Goal: Information Seeking & Learning: Learn about a topic

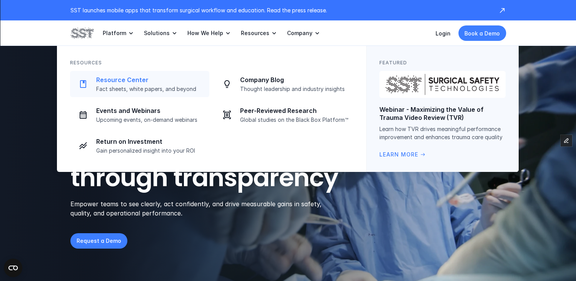
drag, startPoint x: 157, startPoint y: 86, endPoint x: 152, endPoint y: 89, distance: 6.4
click at [157, 86] on p "Fact sheets, white papers, and beyond" at bounding box center [150, 88] width 109 height 7
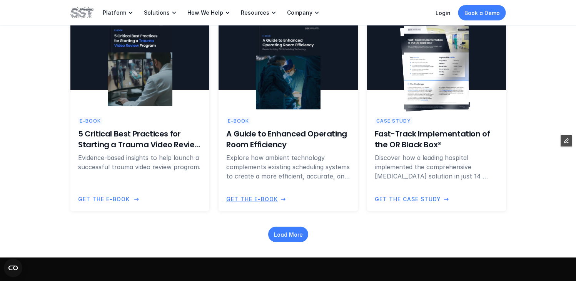
scroll to position [775, 0]
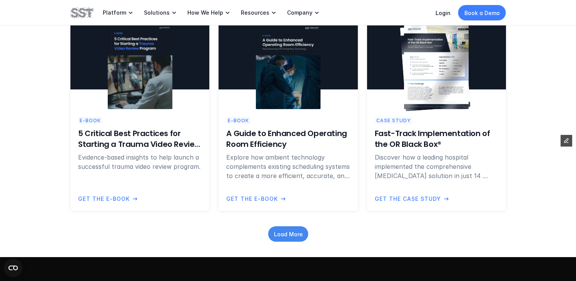
click at [297, 231] on p "Load More" at bounding box center [288, 233] width 29 height 8
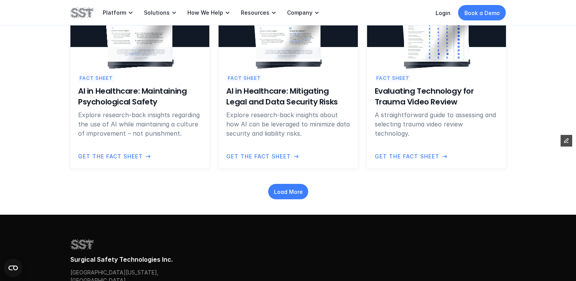
scroll to position [1165, 0]
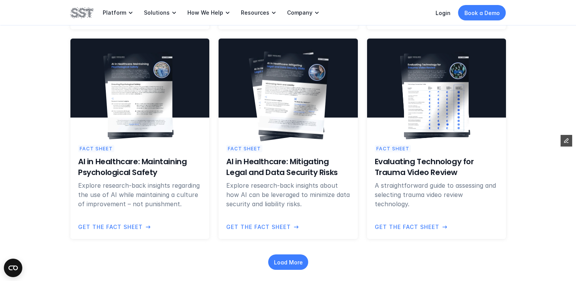
click at [282, 162] on h6 "AI in Healthcare: Mitigating Legal and Data Security Risks" at bounding box center [288, 167] width 124 height 22
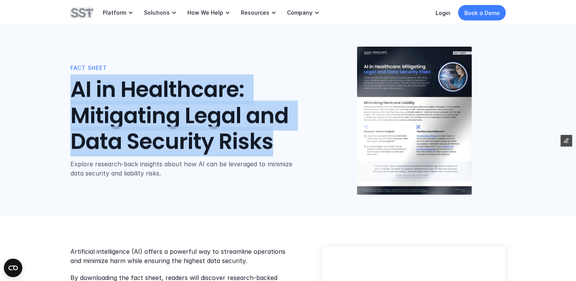
drag, startPoint x: 286, startPoint y: 144, endPoint x: 22, endPoint y: 97, distance: 267.9
click at [22, 97] on div "Fact Sheet AI in Healthcare: Mitigating Legal and Data Security Risks Explore r…" at bounding box center [288, 107] width 576 height 215
copy h1 "AI in Healthcare: Mitigating Legal and Data Security Risks"
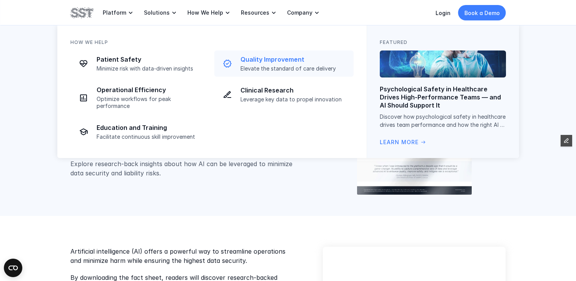
click at [277, 61] on p "Quality Improvement" at bounding box center [294, 59] width 109 height 8
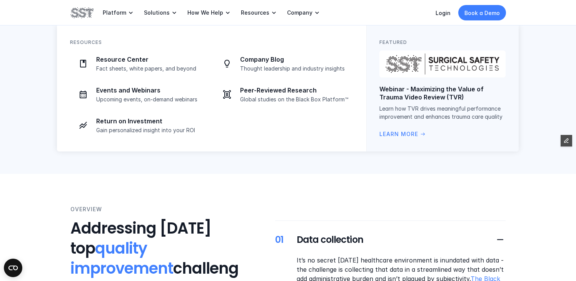
click at [245, 61] on p "Company Blog" at bounding box center [294, 59] width 109 height 8
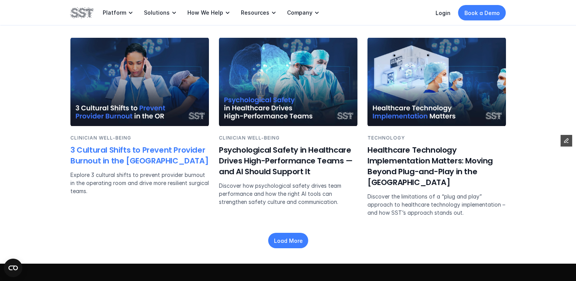
scroll to position [1079, 0]
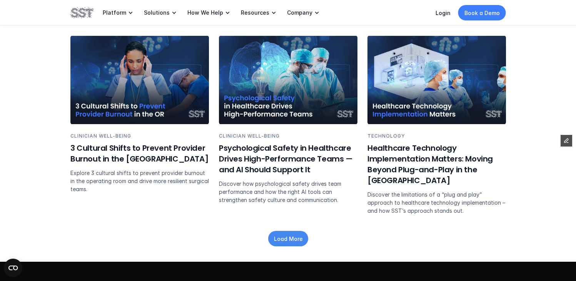
click at [285, 235] on p "Load More" at bounding box center [288, 238] width 29 height 8
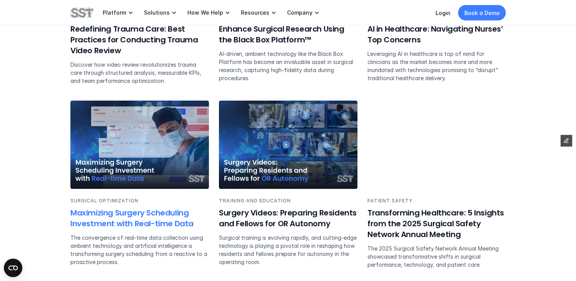
scroll to position [1350, 0]
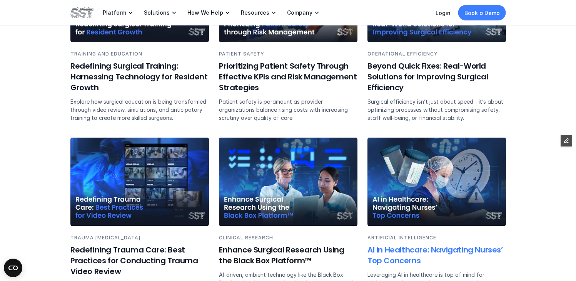
click at [439, 192] on img at bounding box center [436, 181] width 139 height 88
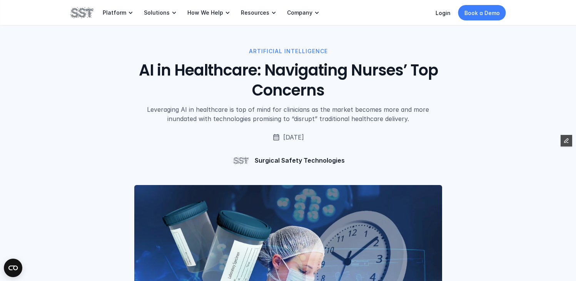
scroll to position [3, 0]
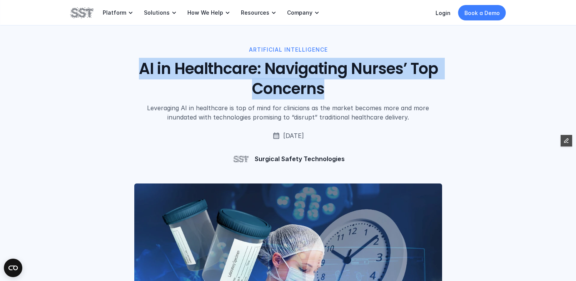
drag, startPoint x: 356, startPoint y: 92, endPoint x: 138, endPoint y: 72, distance: 218.7
click at [138, 72] on h1 "AI in Healthcare: Navigating Nurses’ Top Concerns" at bounding box center [288, 78] width 349 height 40
copy h1 "AI in Healthcare: Navigating Nurses’ Top Concerns"
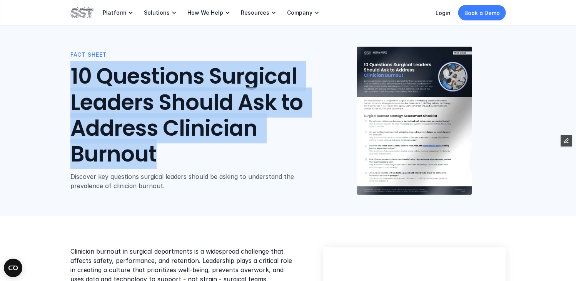
drag, startPoint x: 167, startPoint y: 155, endPoint x: 64, endPoint y: 71, distance: 132.9
click at [64, 71] on div "Fact Sheet 10 Questions Surgical Leaders Should Ask to Address Clinician Burnou…" at bounding box center [288, 107] width 576 height 215
copy h1 "10 Questions Surgical Leaders Should Ask to Address Clinician Burnout"
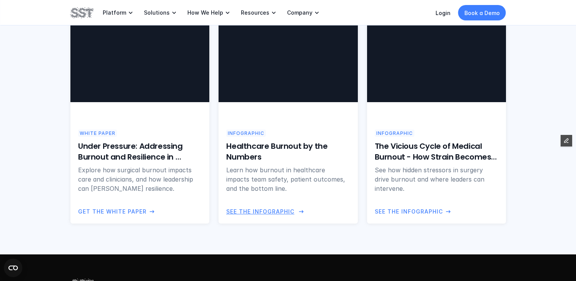
scroll to position [570, 0]
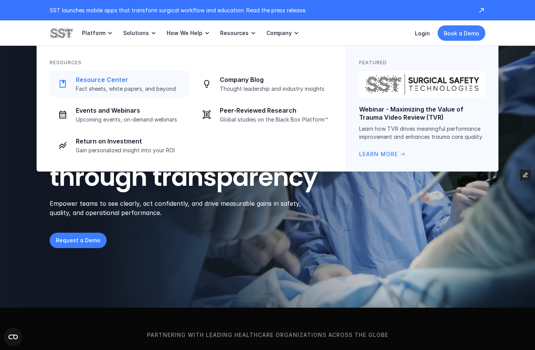
click at [130, 87] on p "Fact sheets, white papers, and beyond" at bounding box center [130, 88] width 109 height 7
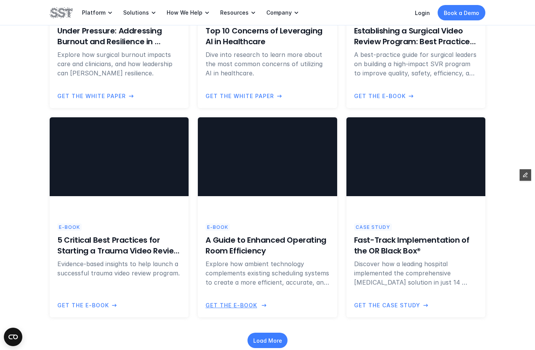
scroll to position [670, 0]
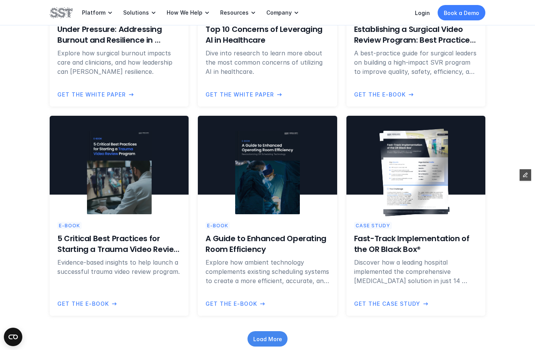
click at [261, 341] on p "Load More" at bounding box center [267, 339] width 29 height 8
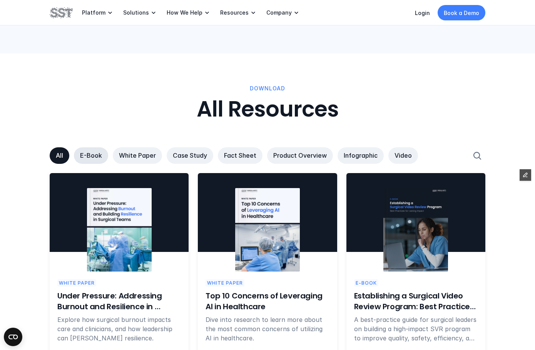
scroll to position [403, 0]
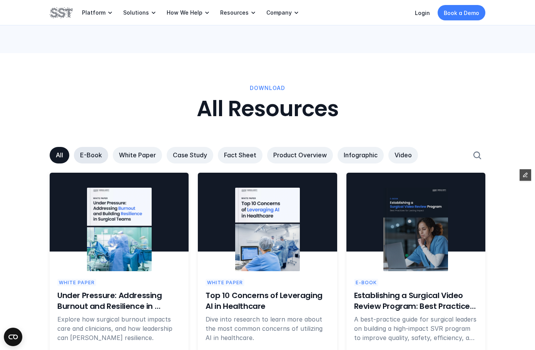
click at [88, 156] on p "E-Book" at bounding box center [91, 155] width 22 height 8
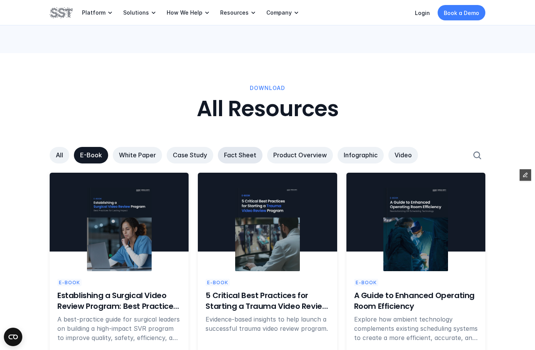
click at [223, 150] on link "Fact Sheet" at bounding box center [240, 155] width 45 height 17
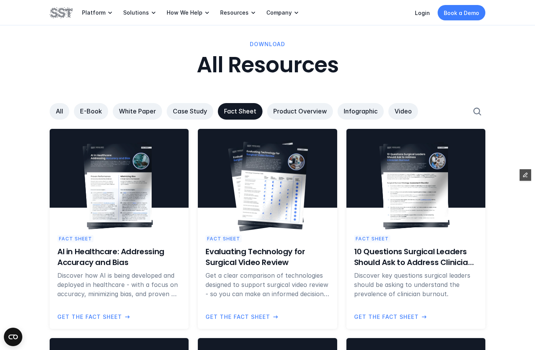
scroll to position [451, 0]
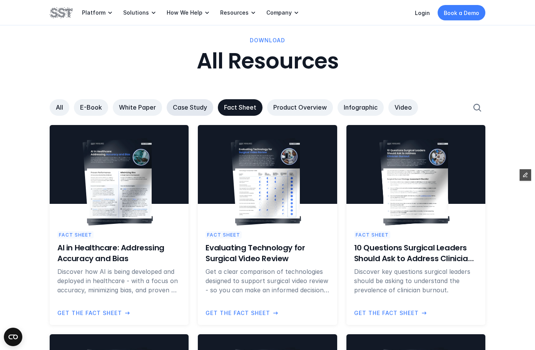
click at [187, 104] on p "Case Study" at bounding box center [190, 108] width 34 height 8
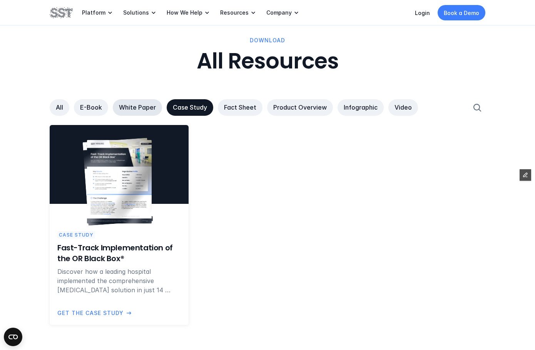
click at [123, 110] on p "White Paper" at bounding box center [137, 108] width 37 height 8
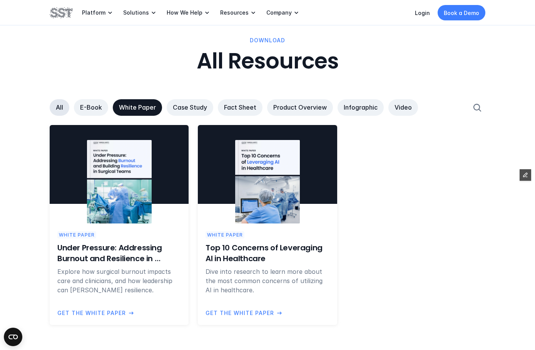
click at [52, 109] on link "All" at bounding box center [60, 107] width 20 height 17
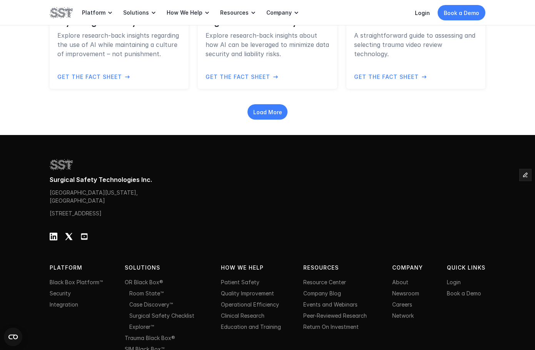
scroll to position [1149, 0]
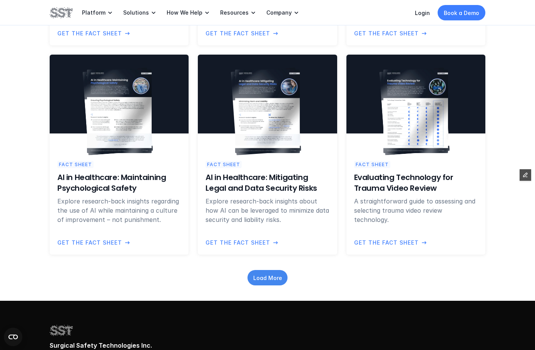
click at [279, 284] on div "Load More" at bounding box center [267, 277] width 40 height 15
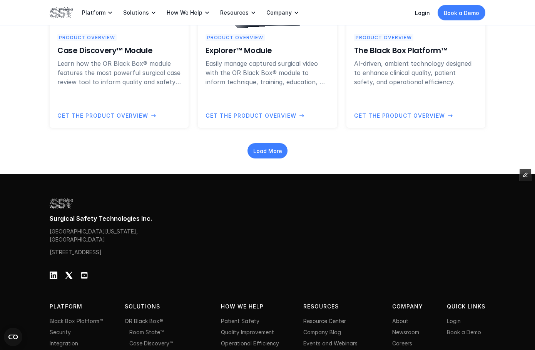
scroll to position [1541, 0]
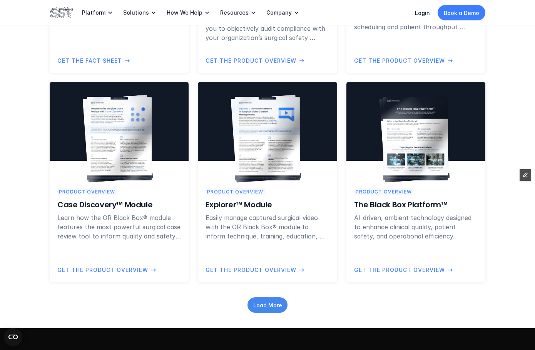
click at [274, 298] on div "Load More" at bounding box center [267, 304] width 40 height 15
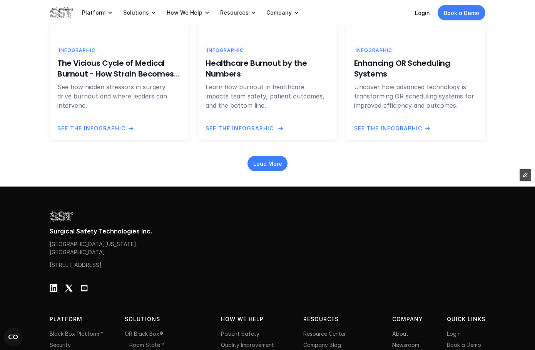
scroll to position [2220, 0]
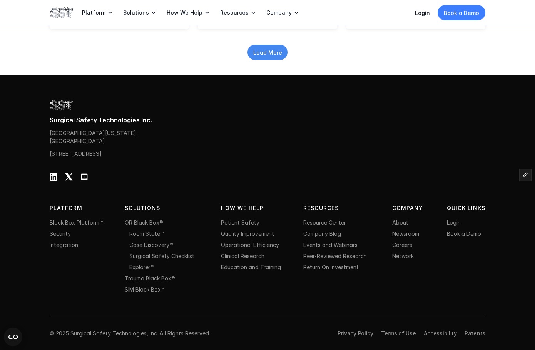
click at [283, 49] on div "Load More" at bounding box center [267, 52] width 40 height 15
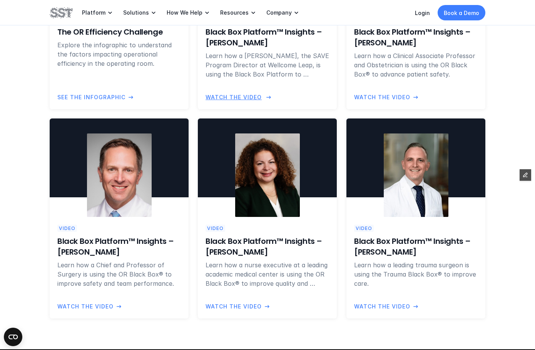
scroll to position [2343, 0]
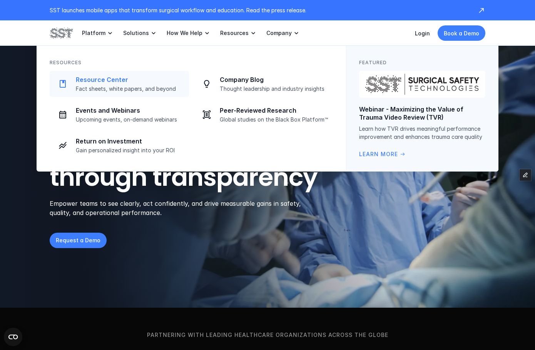
click at [144, 82] on p "Resource Center" at bounding box center [130, 80] width 109 height 8
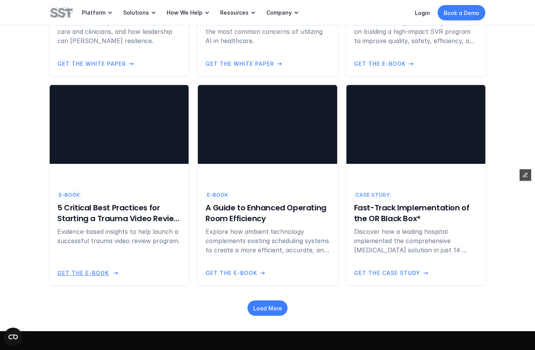
scroll to position [807, 0]
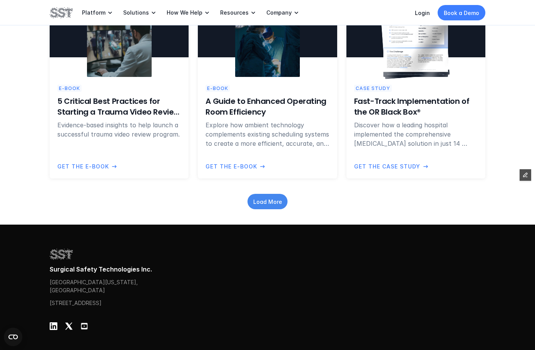
click at [267, 202] on p "Load More" at bounding box center [267, 201] width 29 height 8
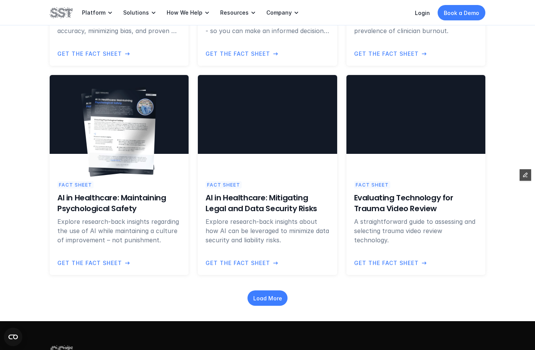
scroll to position [1129, 0]
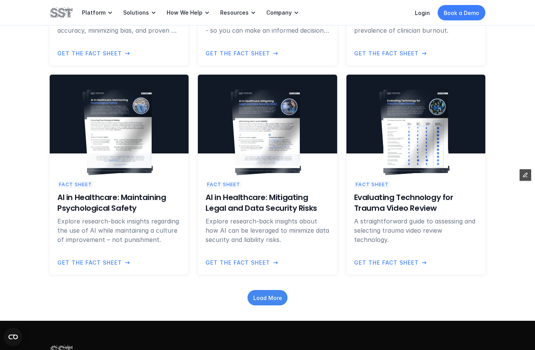
click at [269, 299] on p "Load More" at bounding box center [267, 298] width 29 height 8
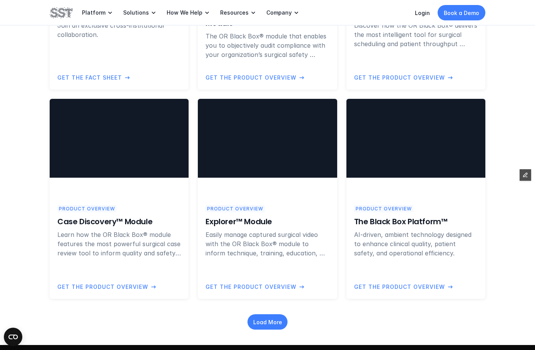
scroll to position [1685, 0]
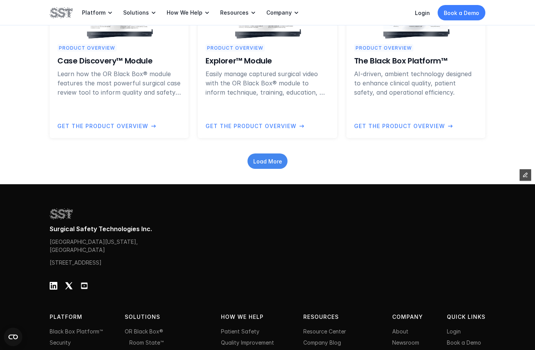
click at [264, 163] on p "Load More" at bounding box center [267, 161] width 29 height 8
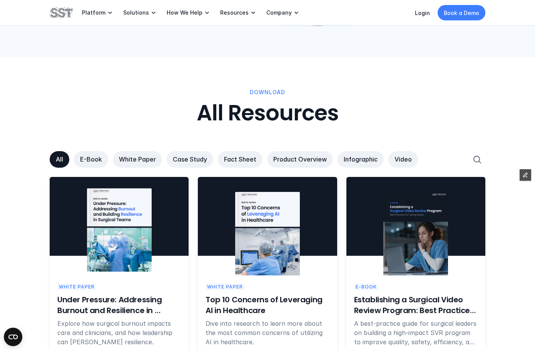
scroll to position [399, 0]
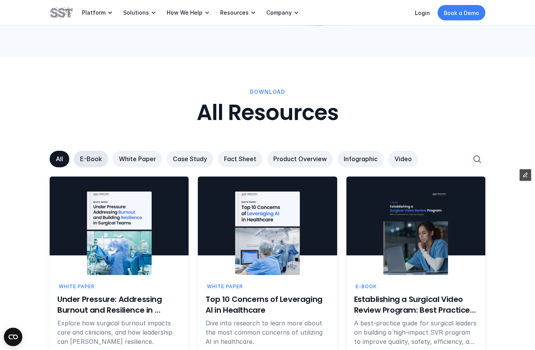
click at [89, 153] on link "E-Book" at bounding box center [91, 159] width 34 height 17
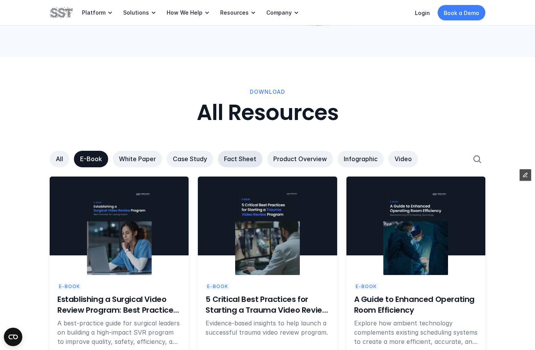
click at [237, 156] on p "Fact Sheet" at bounding box center [240, 159] width 32 height 8
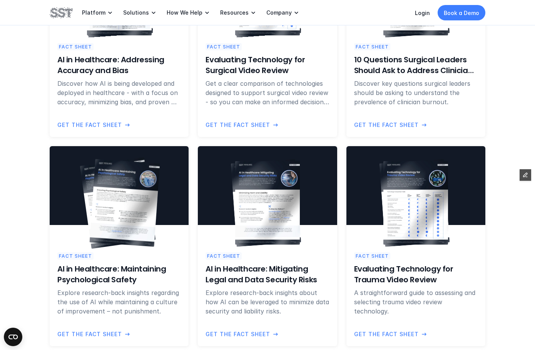
scroll to position [651, 0]
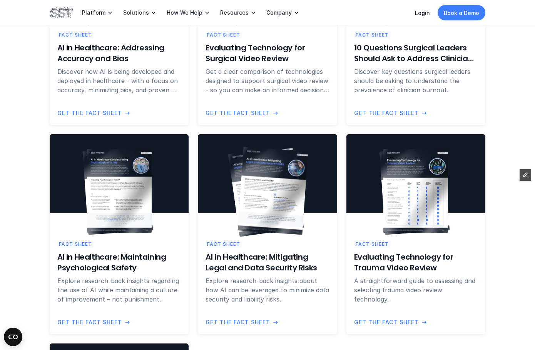
click at [269, 192] on img at bounding box center [273, 191] width 70 height 88
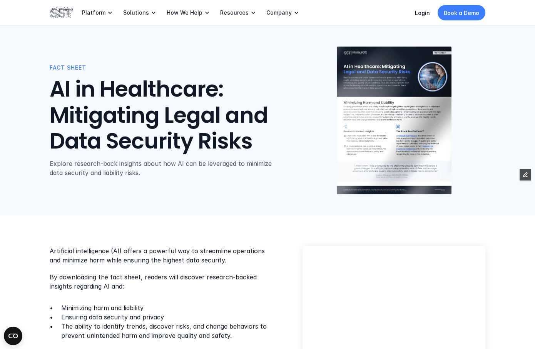
click at [205, 198] on div "Fact Sheet AI in Healthcare: Mitigating Legal and Data Security Risks Explore r…" at bounding box center [267, 107] width 535 height 215
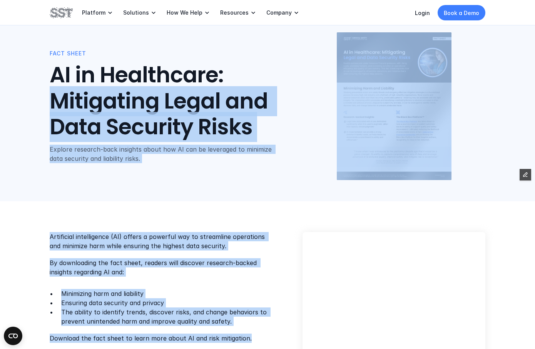
scroll to position [12, 0]
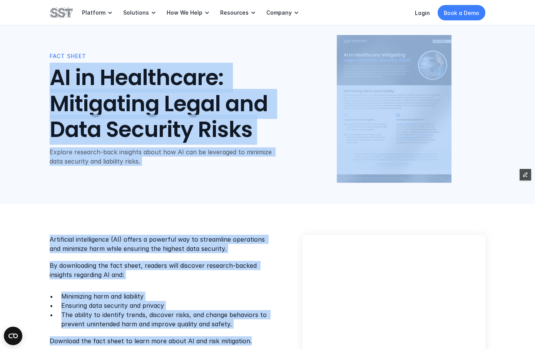
drag, startPoint x: 250, startPoint y: 221, endPoint x: 45, endPoint y: 81, distance: 248.3
copy div "AI in Healthcare: Mitigating Legal and Data Security Risks Explore research-bac…"
click at [140, 87] on h1 "AI in Healthcare: Mitigating Legal and Data Security Risks" at bounding box center [176, 104] width 253 height 78
